Goal: Register for event/course

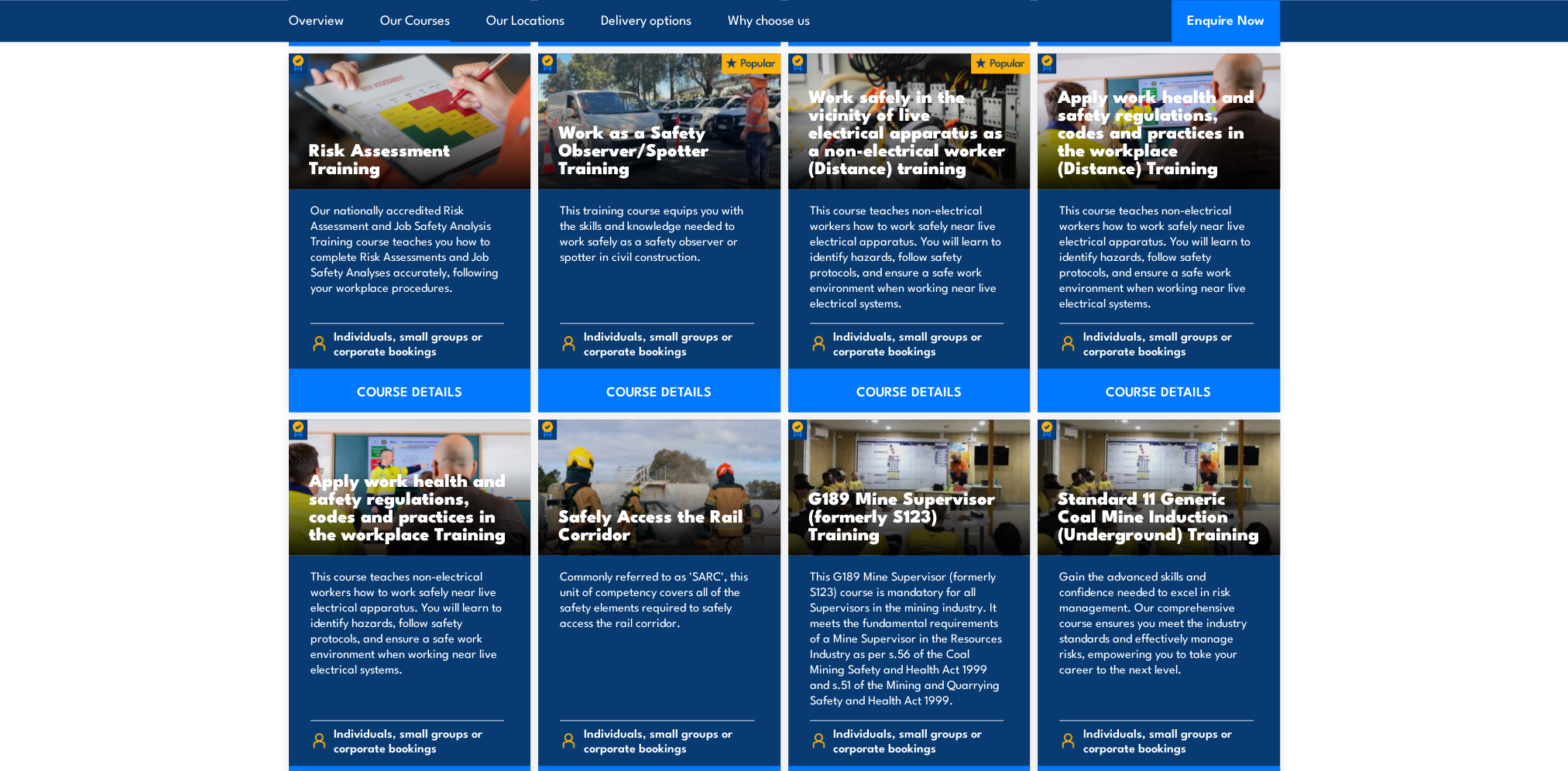
scroll to position [2136, 0]
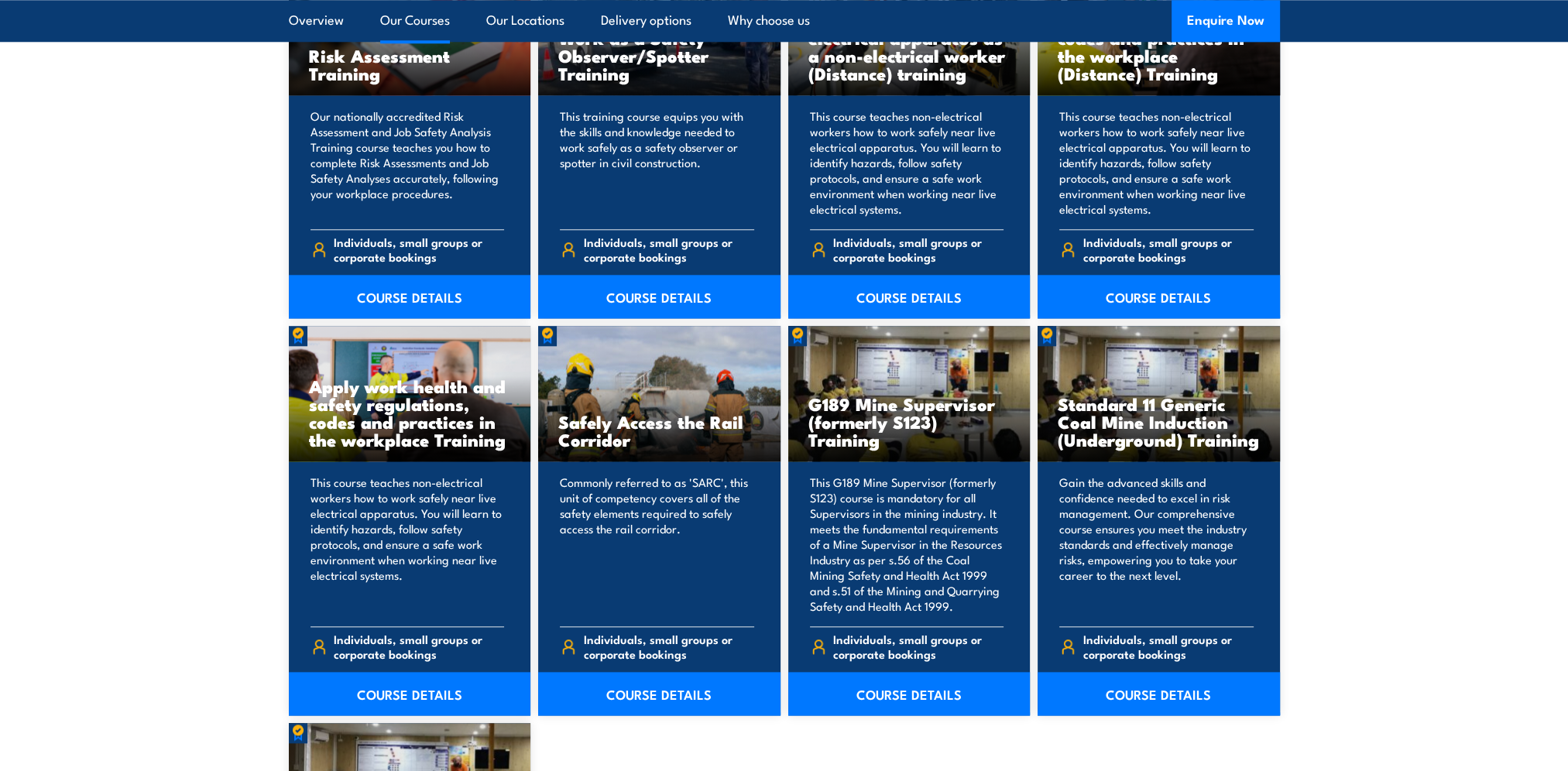
click at [926, 720] on div "Standard 11 Generic Coal Mine Induction (Surface) Training The Standard 11 Gene…" at bounding box center [784, 132] width 991 height 1901
click at [940, 698] on link "COURSE DETAILS" at bounding box center [909, 693] width 242 height 43
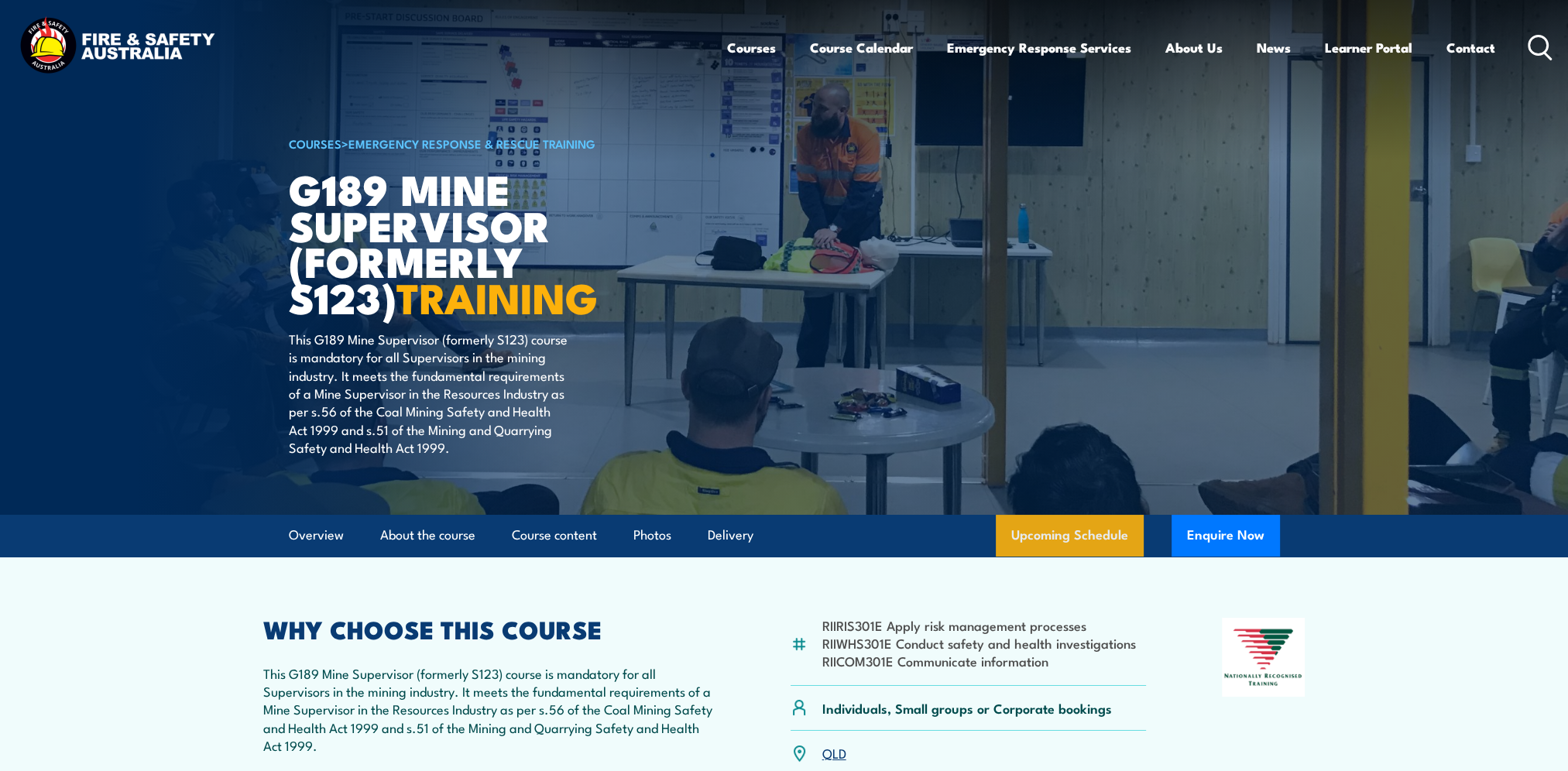
click at [1066, 551] on link "Upcoming Schedule" at bounding box center [1070, 535] width 148 height 42
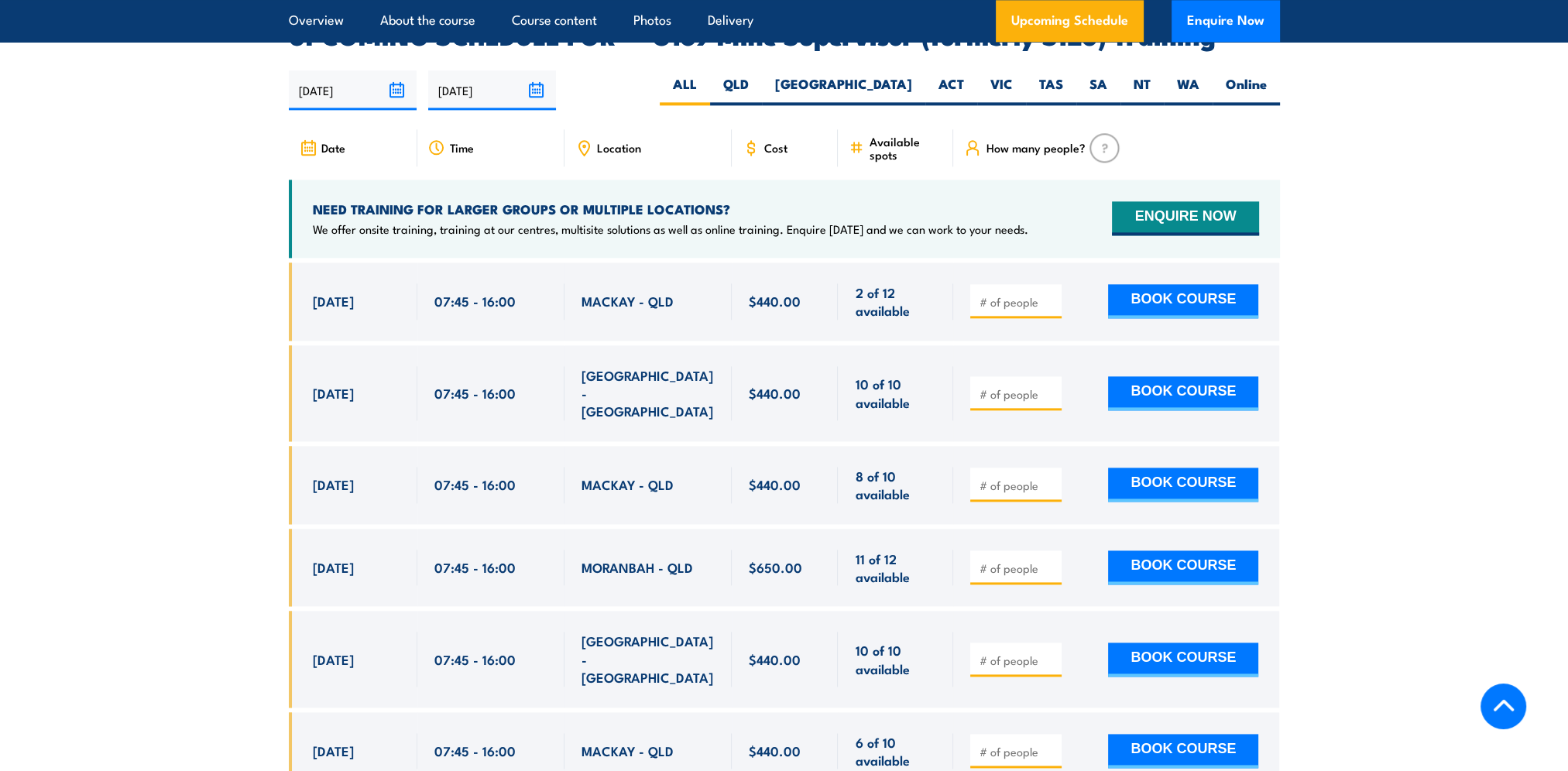
drag, startPoint x: 628, startPoint y: 121, endPoint x: 616, endPoint y: 124, distance: 12.4
click at [628, 141] on span "Location" at bounding box center [620, 147] width 44 height 13
click at [611, 141] on span "Location" at bounding box center [620, 147] width 44 height 13
click at [653, 558] on span "MORANBAH - QLD" at bounding box center [637, 567] width 112 height 18
click at [634, 558] on span "MORANBAH - QLD" at bounding box center [637, 567] width 112 height 18
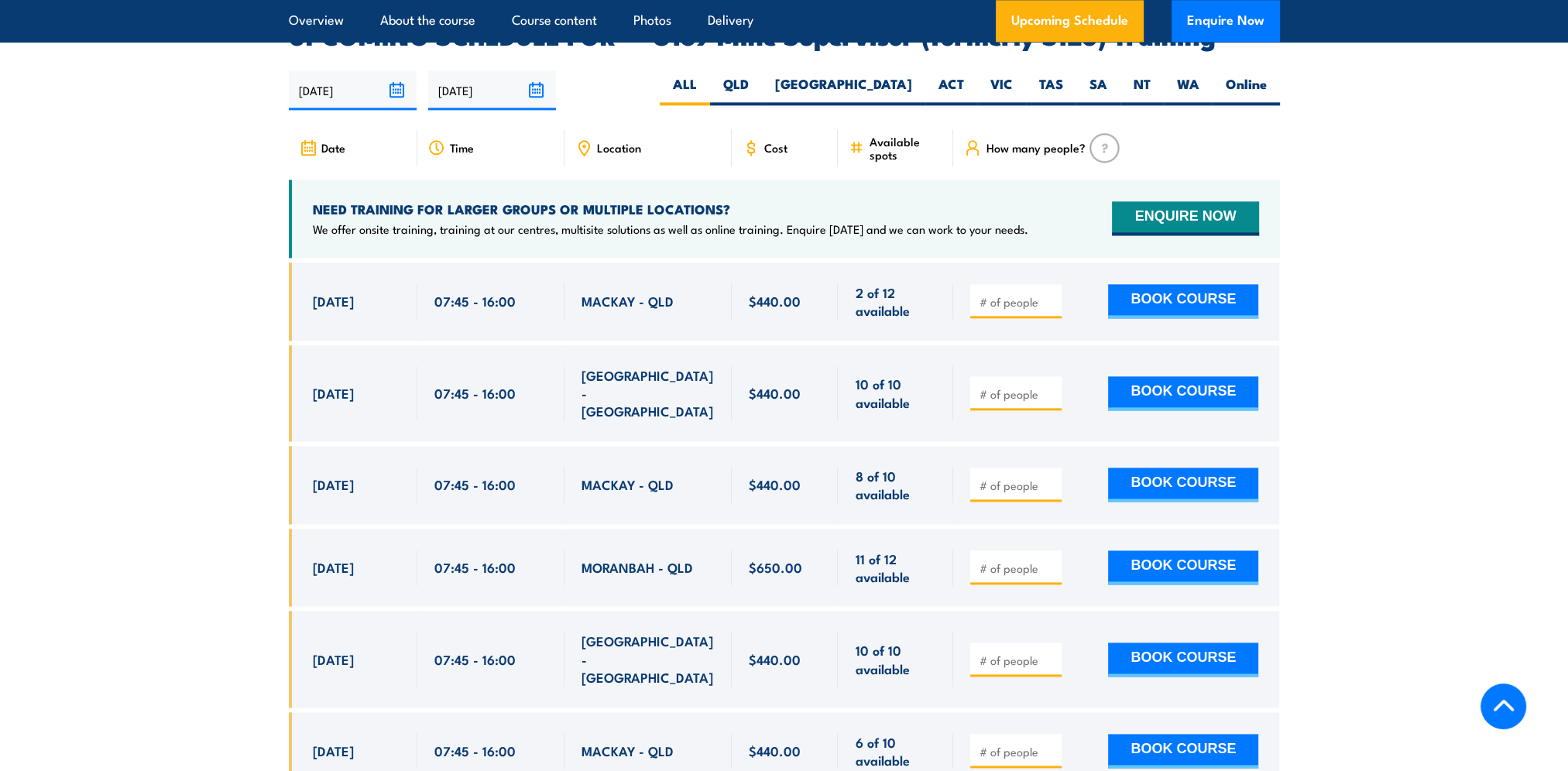
click at [1002, 561] on input "number" at bounding box center [1017, 568] width 77 height 15
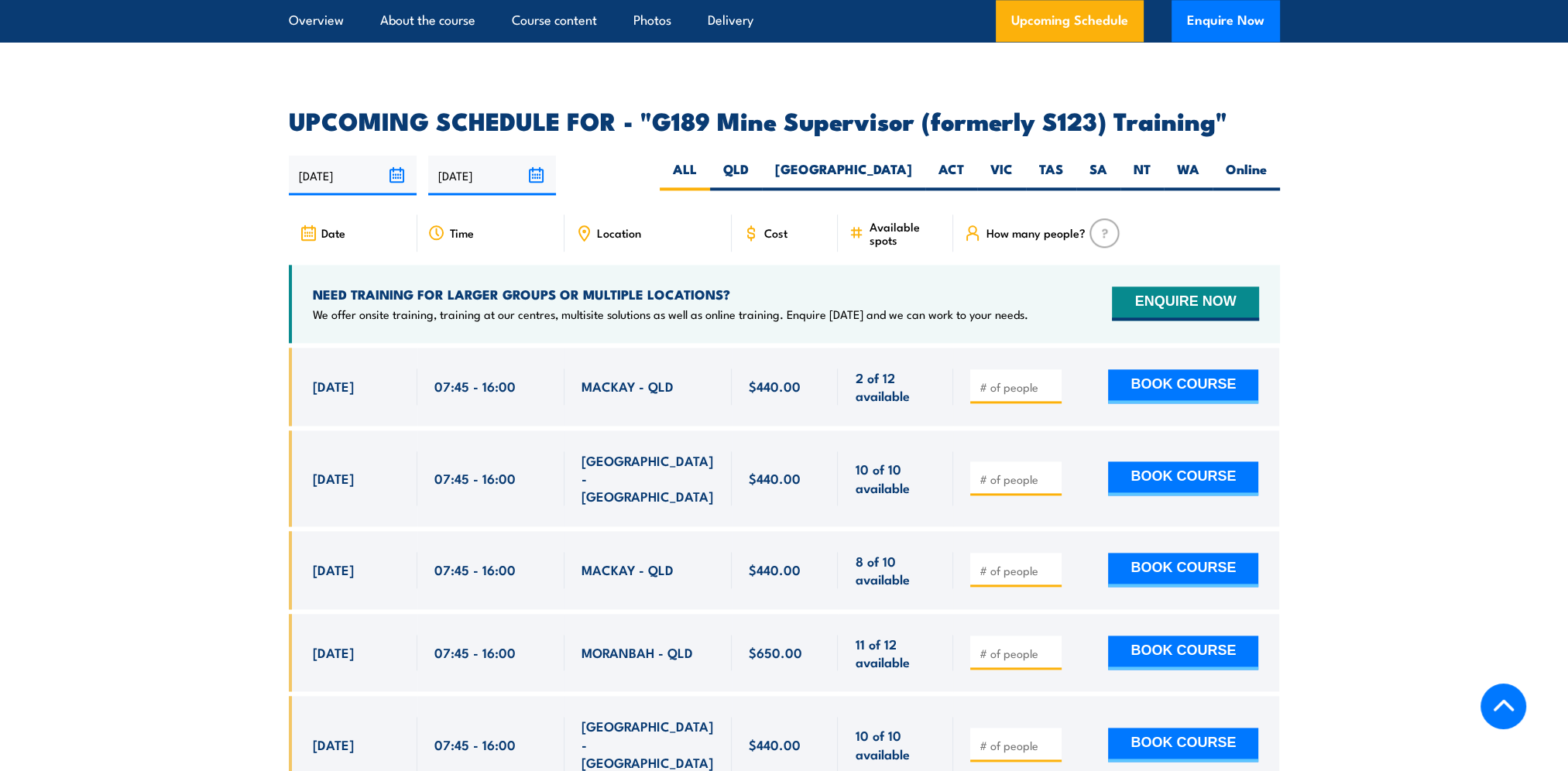
scroll to position [2539, 0]
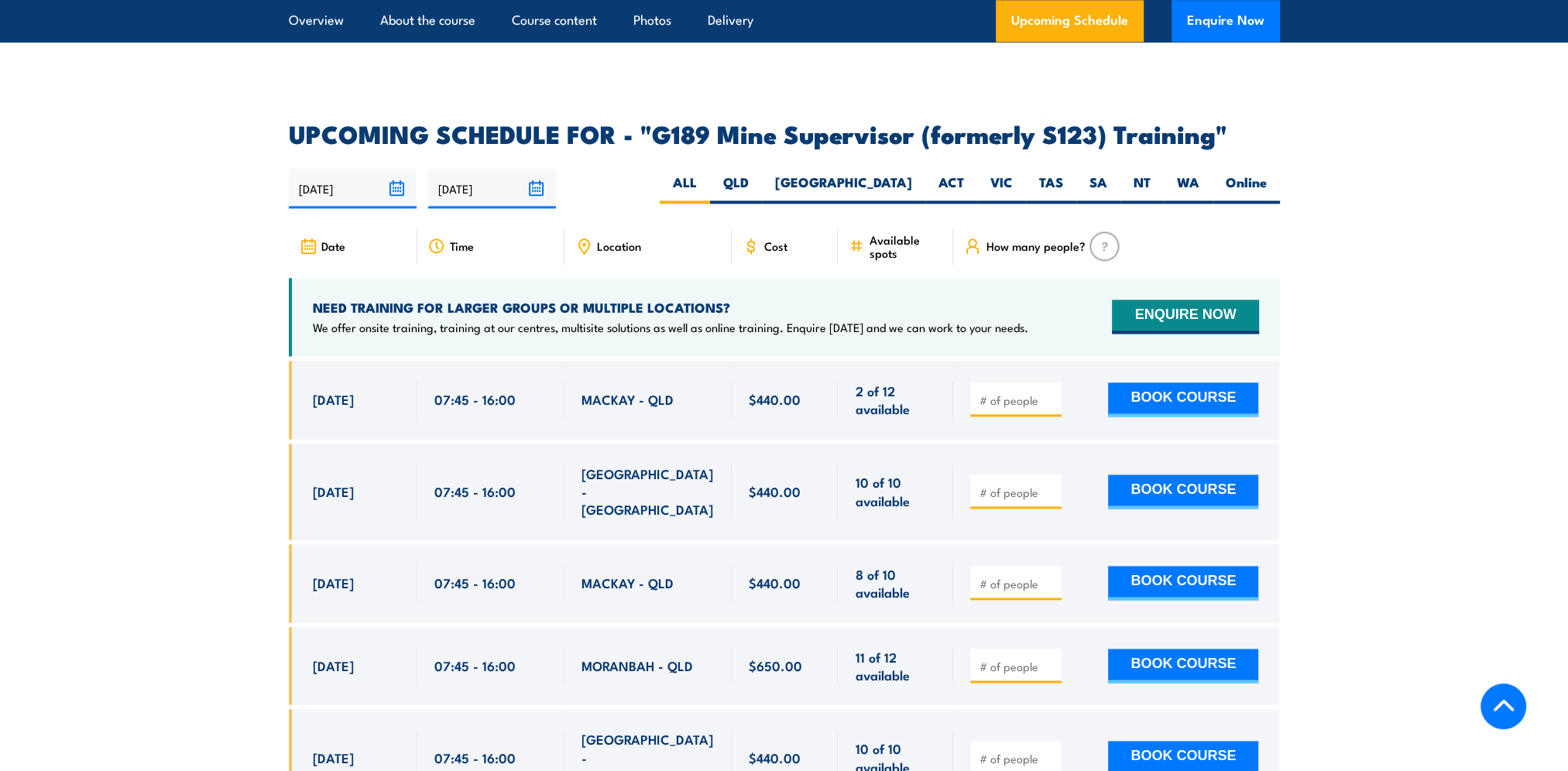
click at [607, 239] on span "Location" at bounding box center [620, 245] width 44 height 13
click at [762, 174] on label "QLD" at bounding box center [736, 189] width 52 height 30
click at [759, 174] on input "QLD" at bounding box center [753, 178] width 10 height 10
radio input "true"
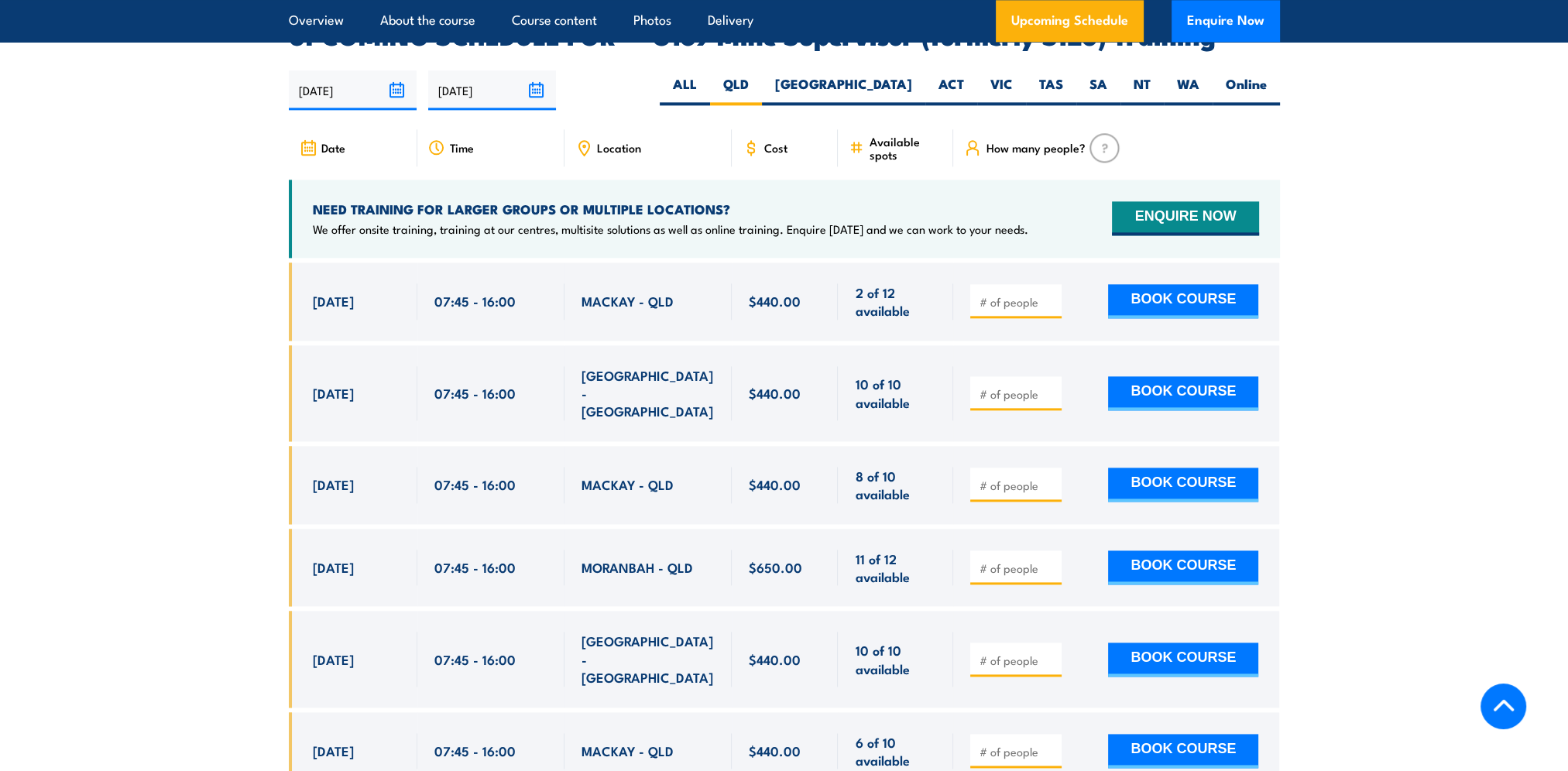
click at [591, 139] on icon at bounding box center [583, 147] width 17 height 17
click at [618, 141] on span "Location" at bounding box center [620, 147] width 44 height 13
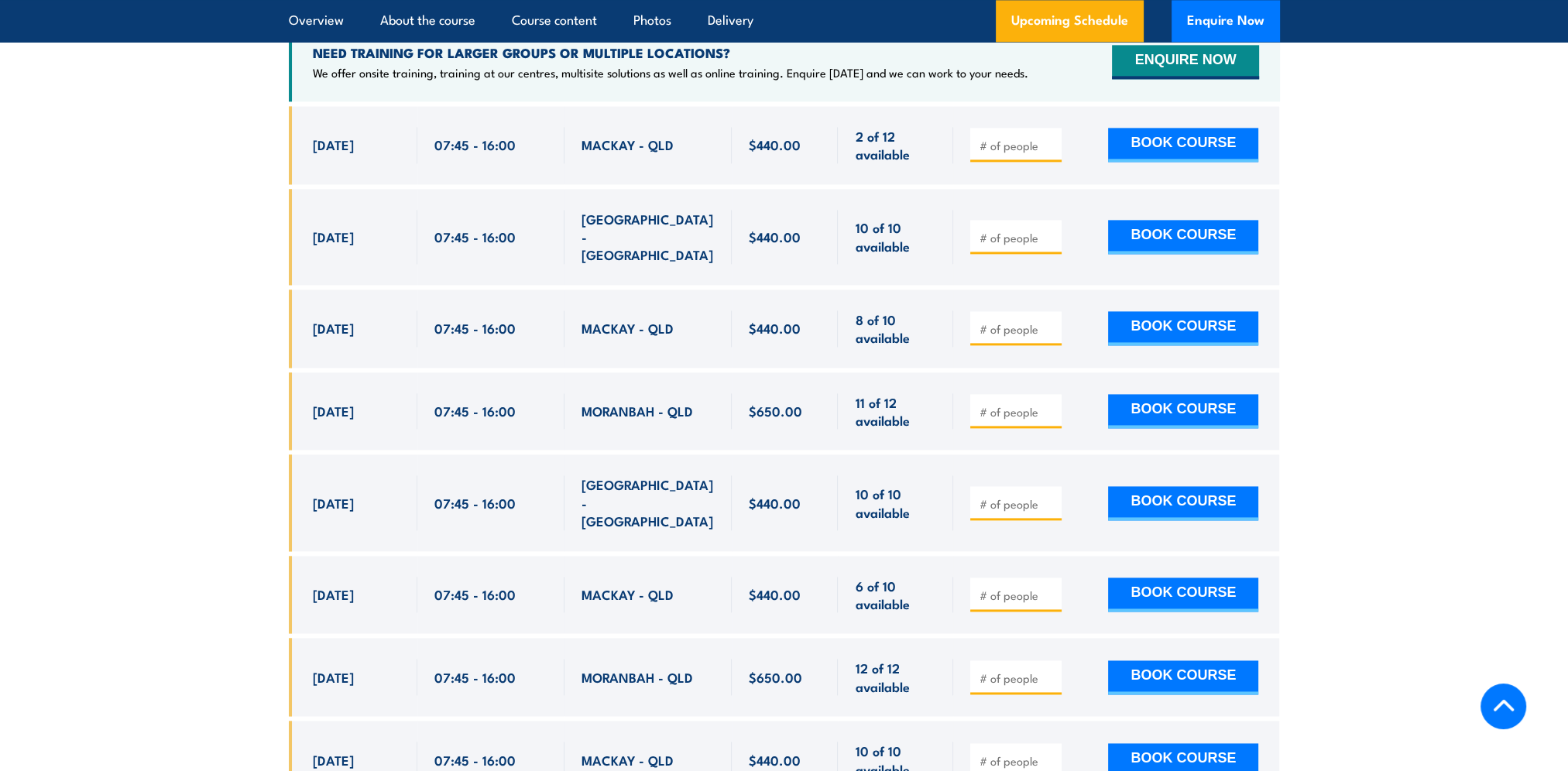
scroll to position [2799, 0]
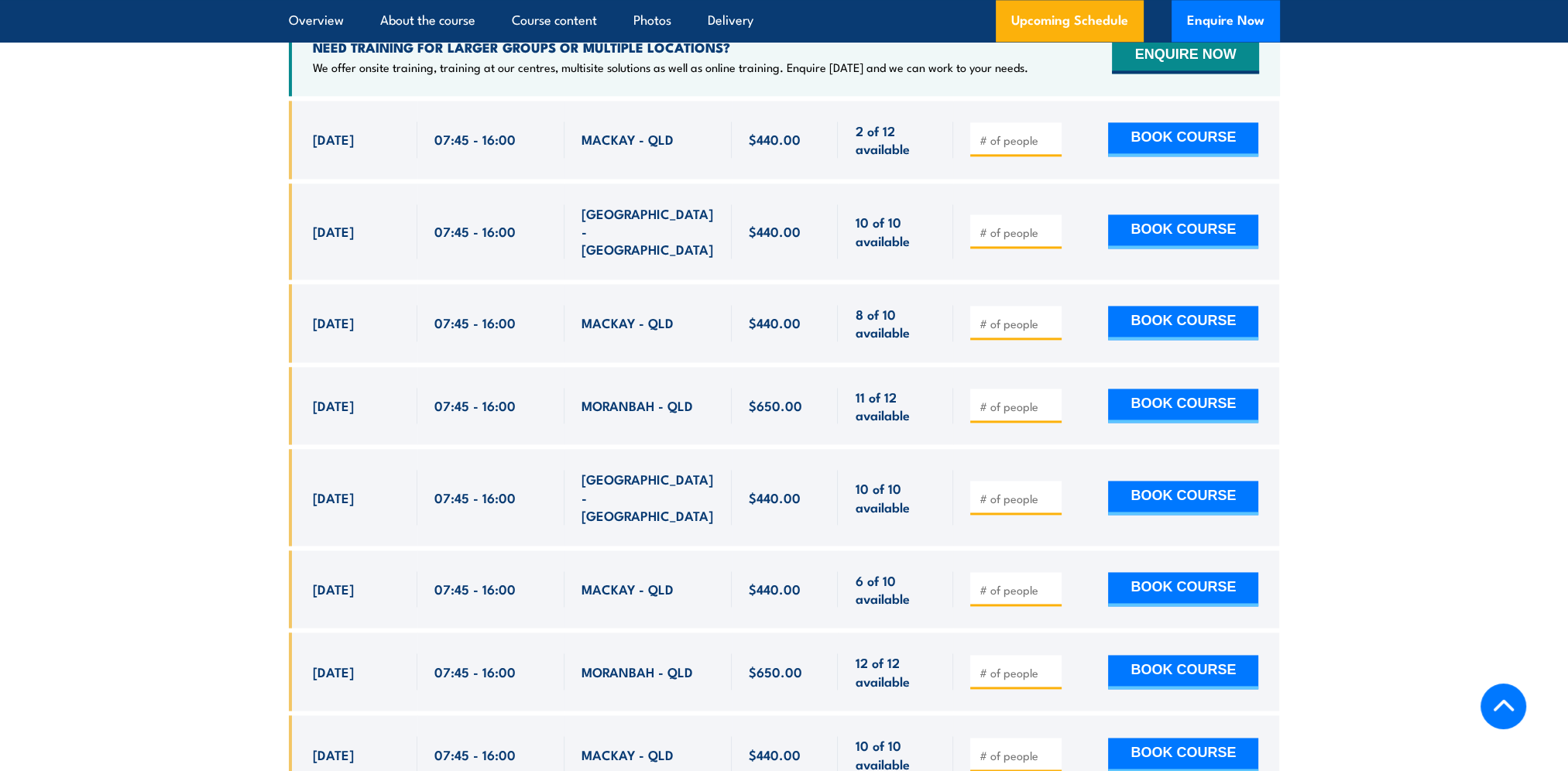
drag, startPoint x: 1566, startPoint y: 406, endPoint x: 1568, endPoint y: 427, distance: 21.1
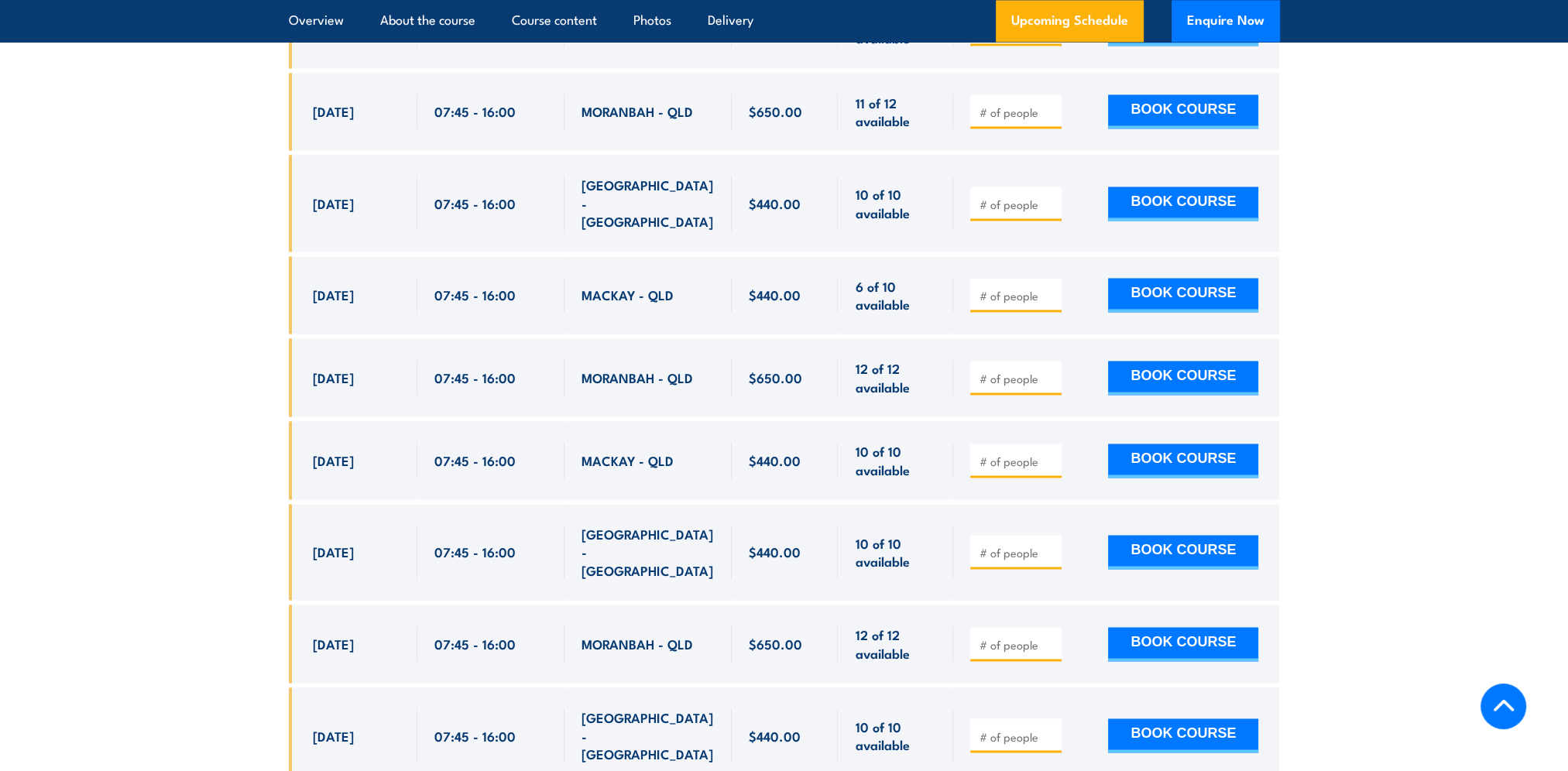
scroll to position [3097, 0]
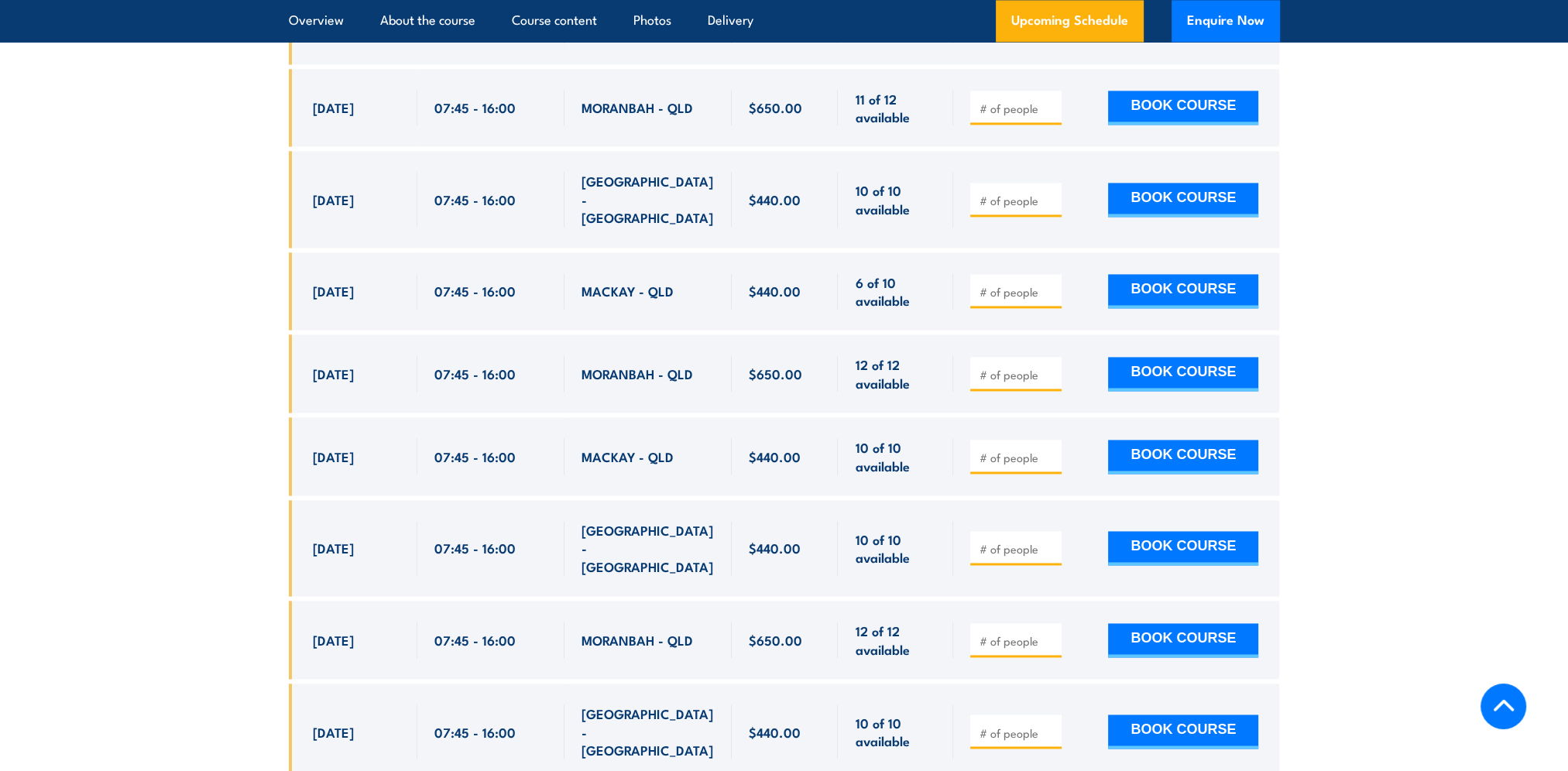
click at [138, 237] on section "UPCOMING SCHEDULE FOR - "G189 Mine Supervisor (formerly S123) Training" 21/08/2…" at bounding box center [784, 266] width 1568 height 1405
